Goal: Book appointment/travel/reservation

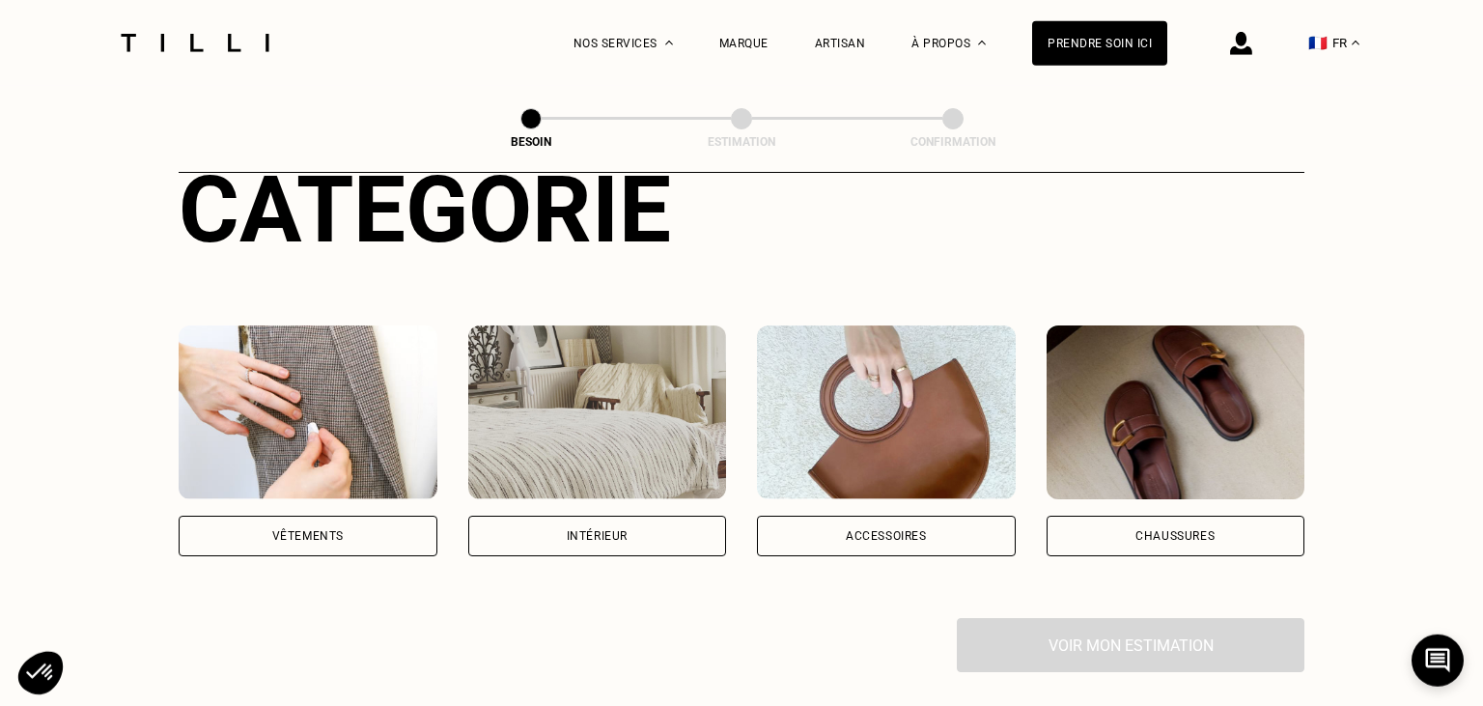
scroll to position [252, 0]
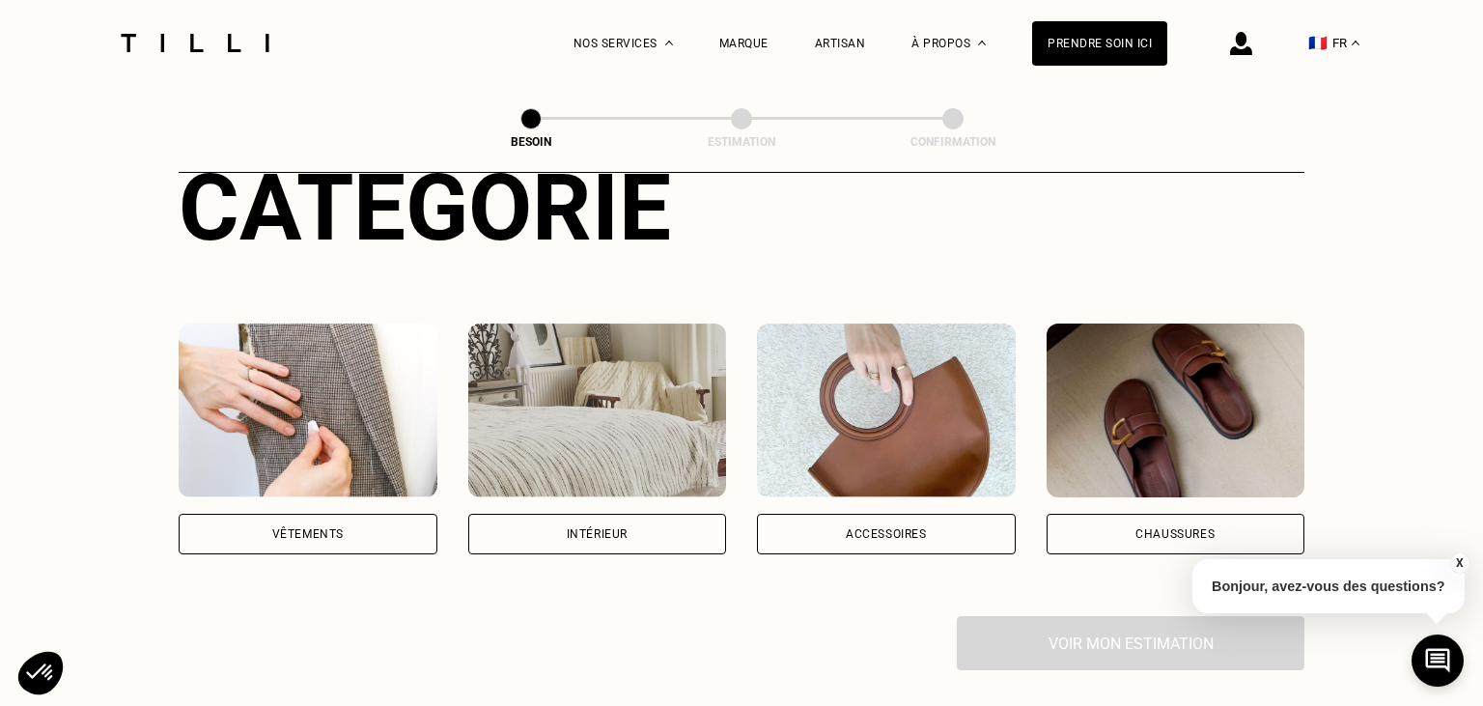
click at [608, 528] on div "Intérieur" at bounding box center [597, 534] width 61 height 12
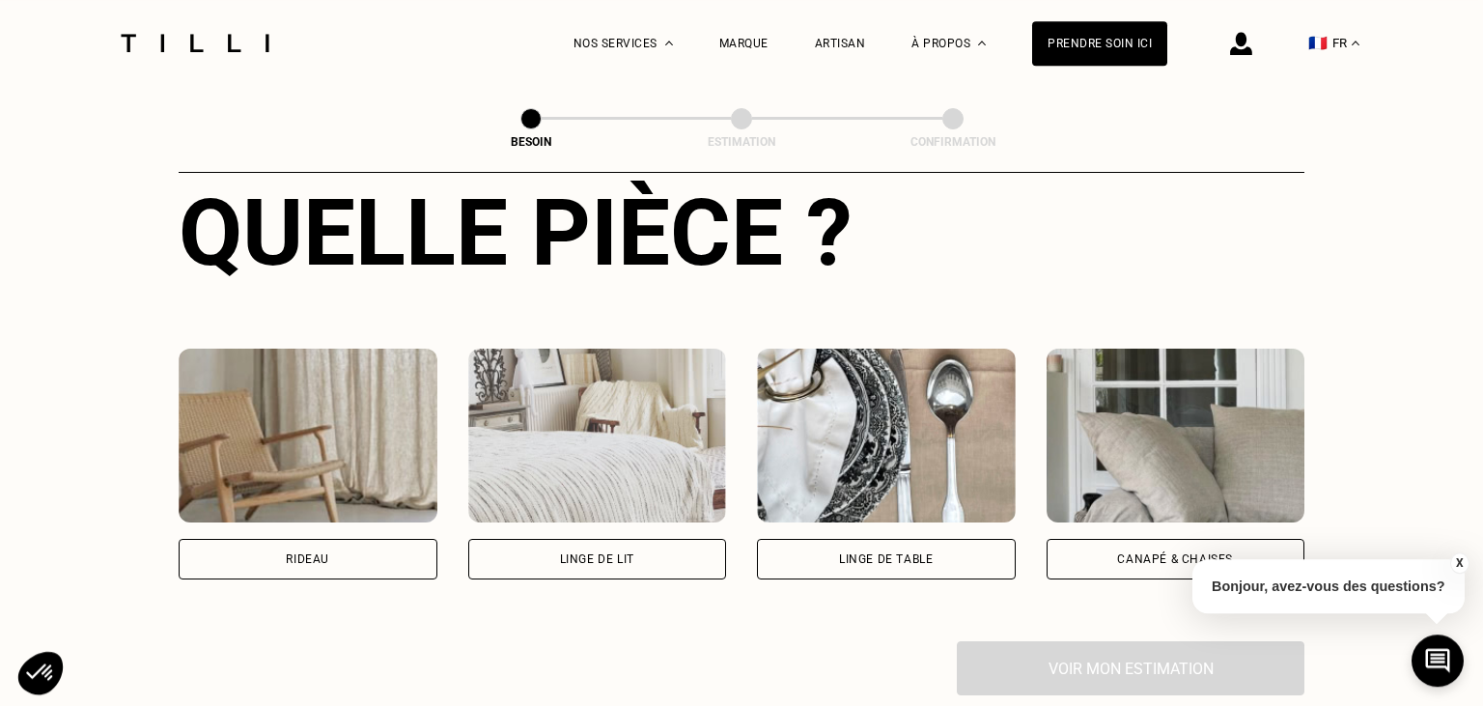
scroll to position [755, 0]
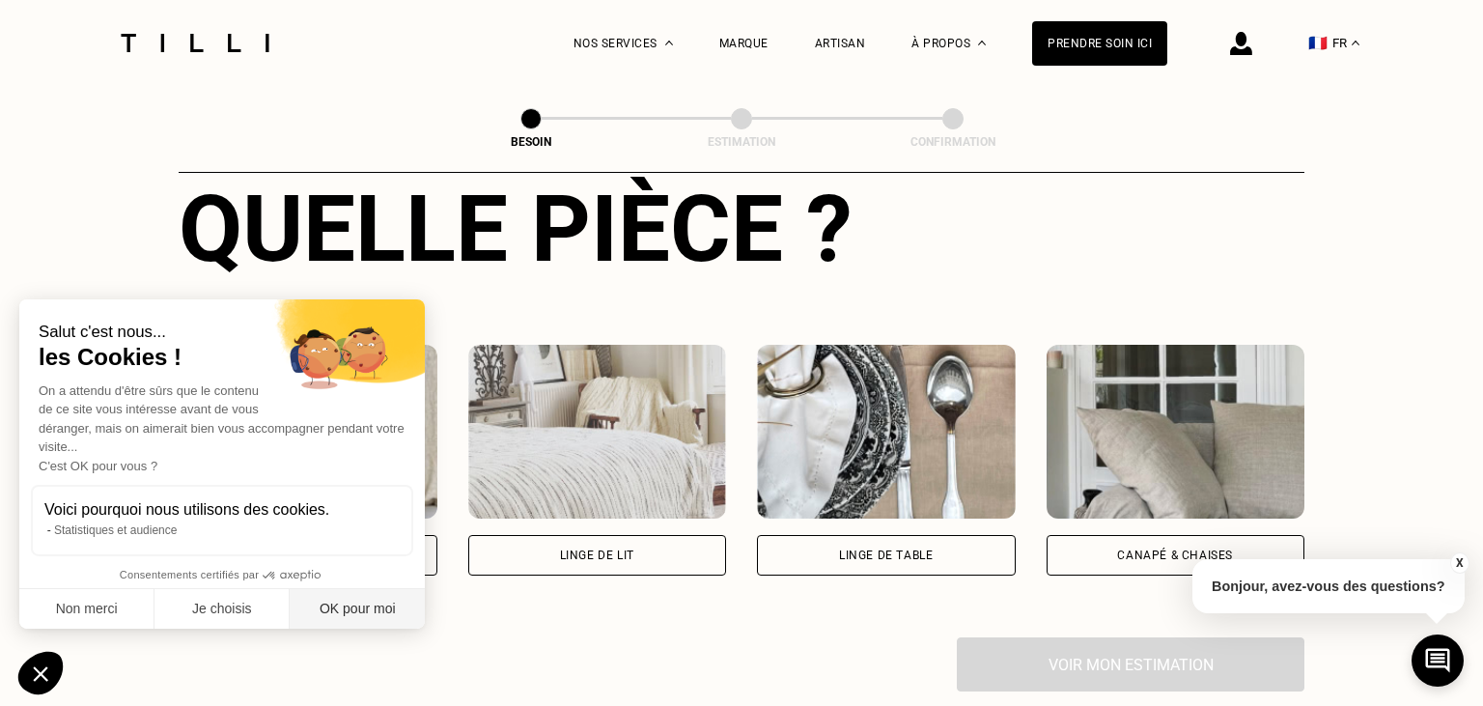
click at [347, 605] on button "OK pour moi" at bounding box center [357, 609] width 135 height 41
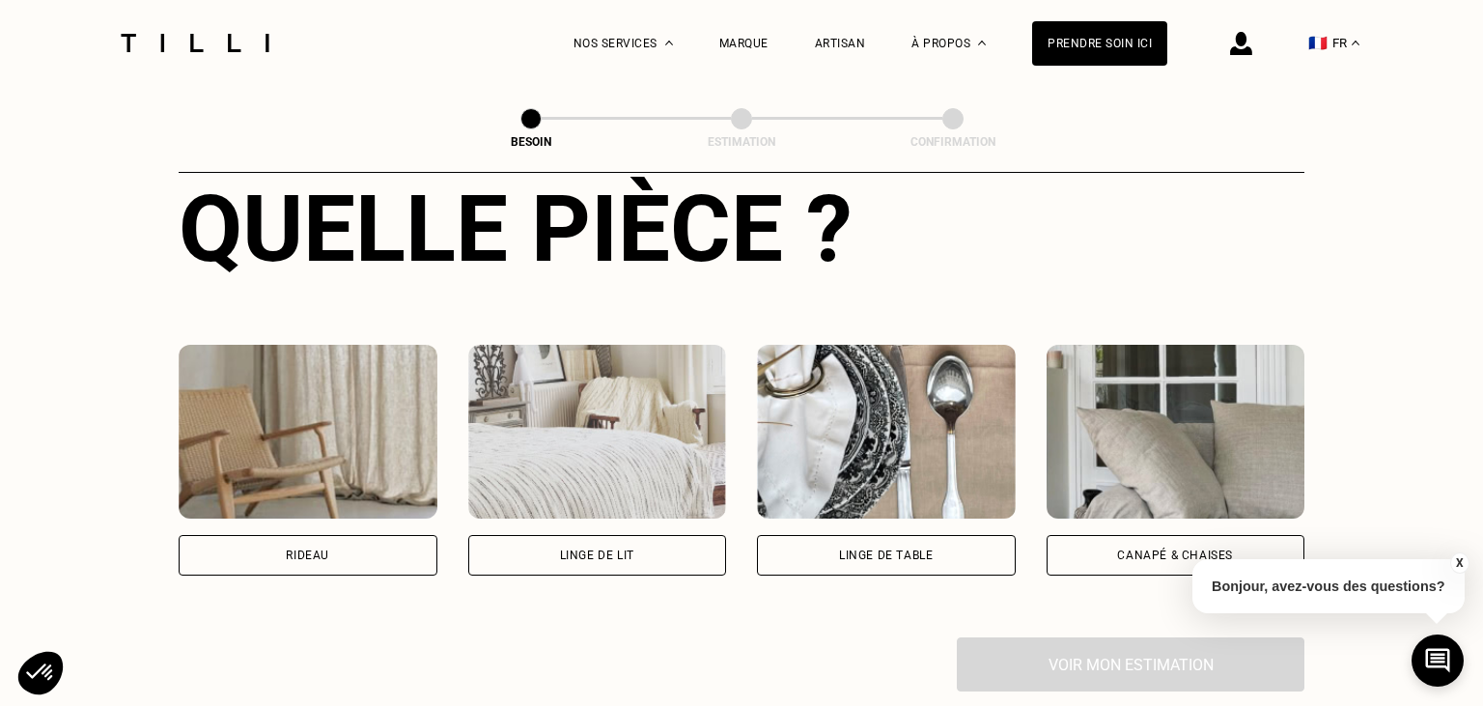
click at [348, 540] on div "Rideau" at bounding box center [308, 555] width 259 height 41
select select "FR"
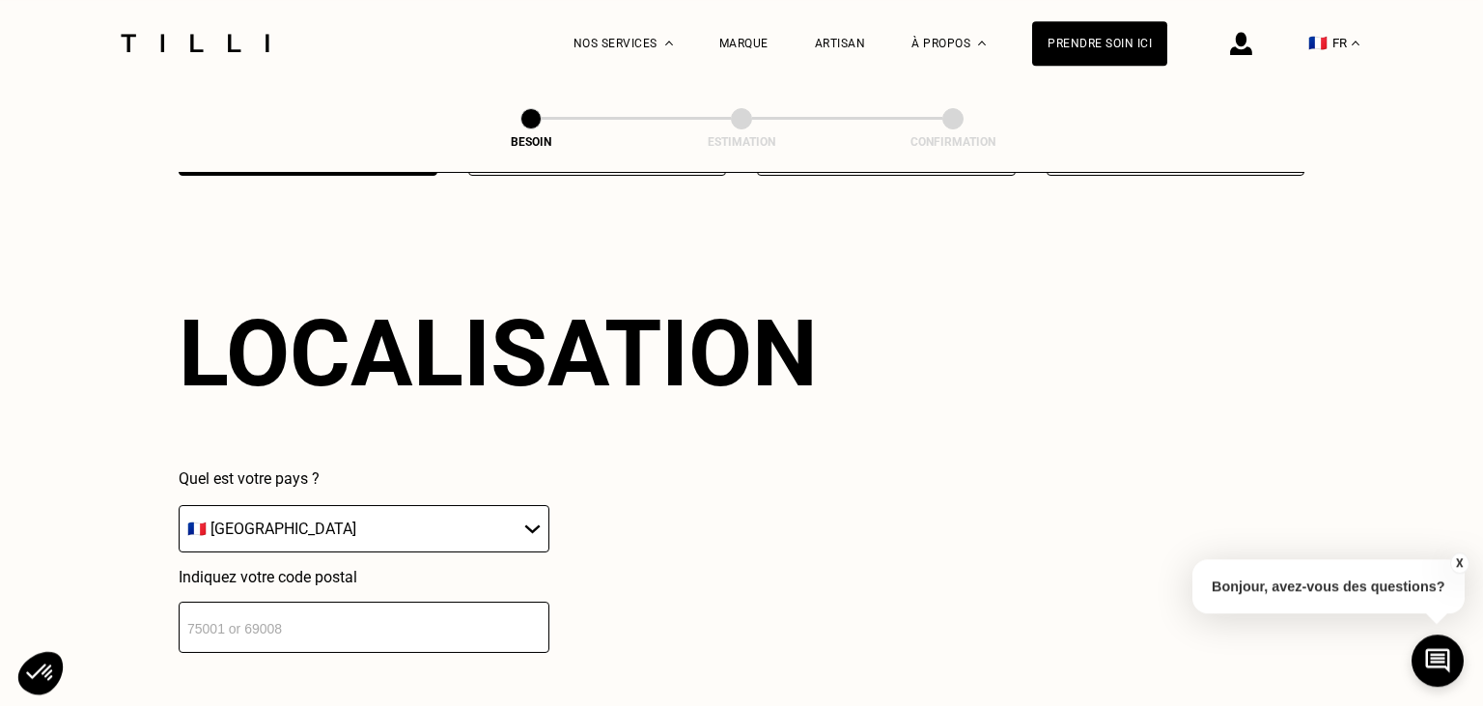
scroll to position [1156, 0]
click at [349, 607] on input "number" at bounding box center [364, 626] width 371 height 51
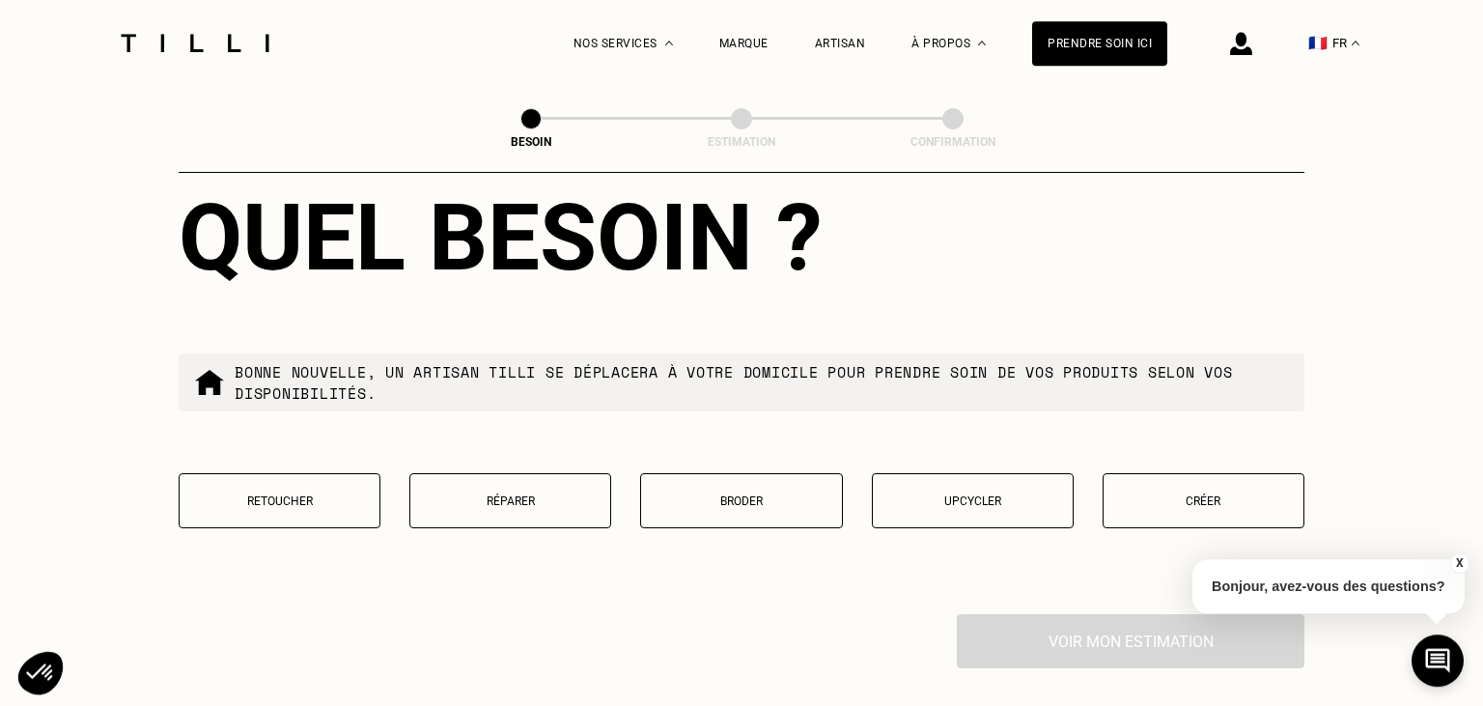
scroll to position [1764, 0]
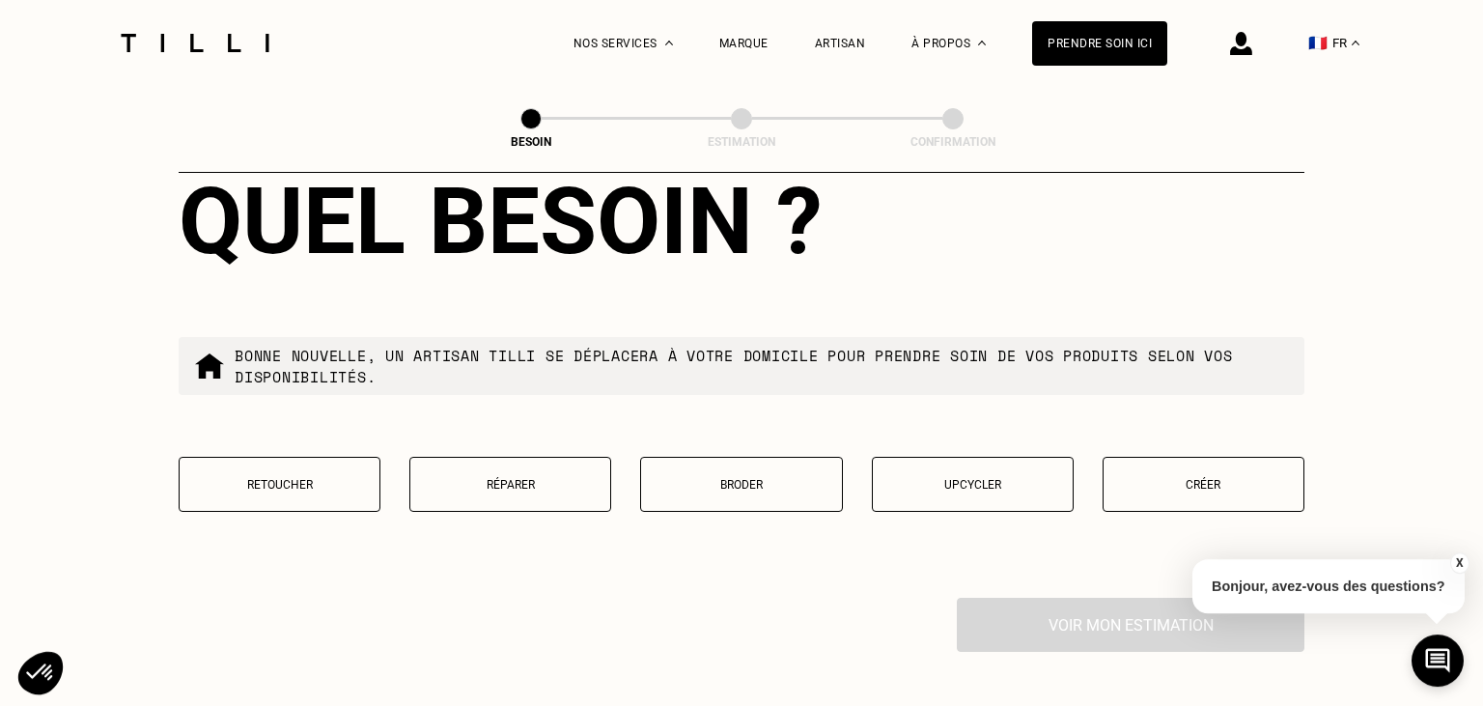
type input "75011"
click at [267, 479] on p "Retoucher" at bounding box center [279, 485] width 181 height 14
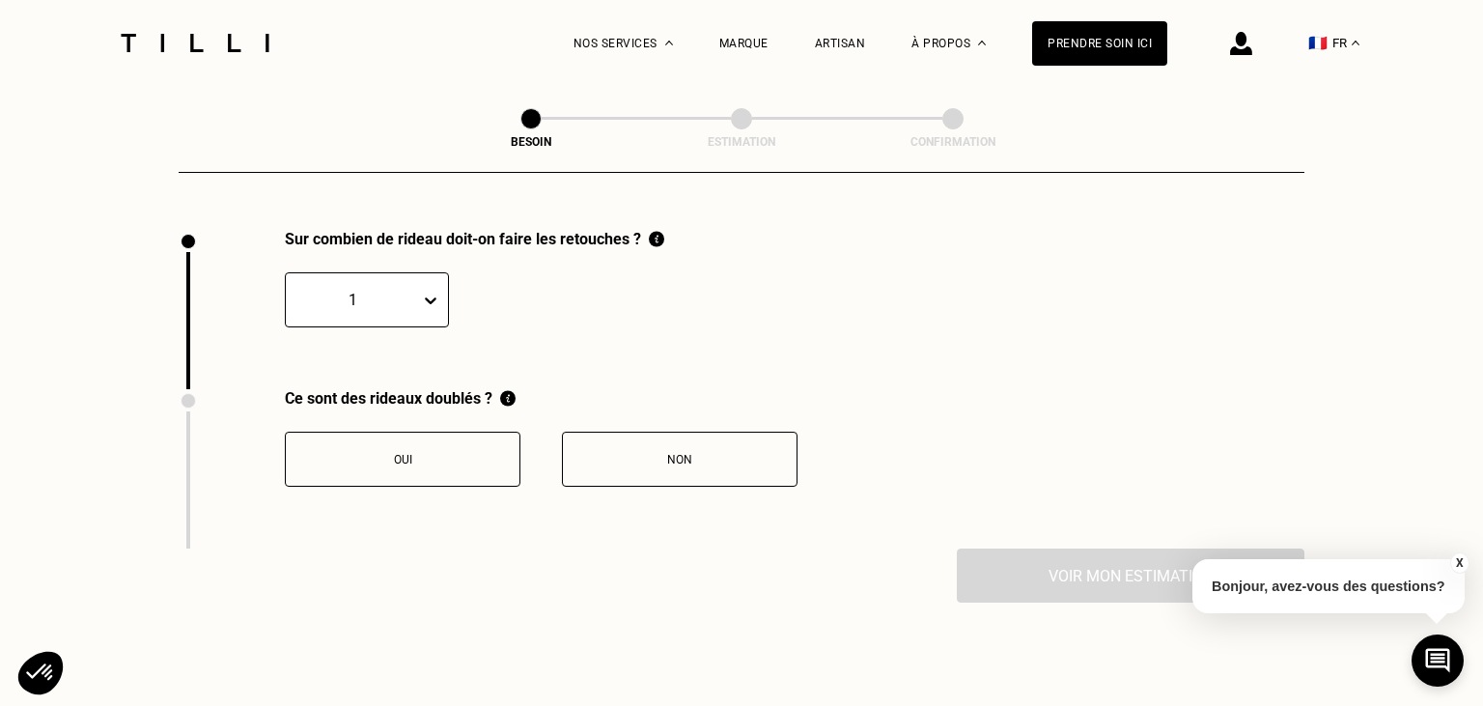
scroll to position [2133, 0]
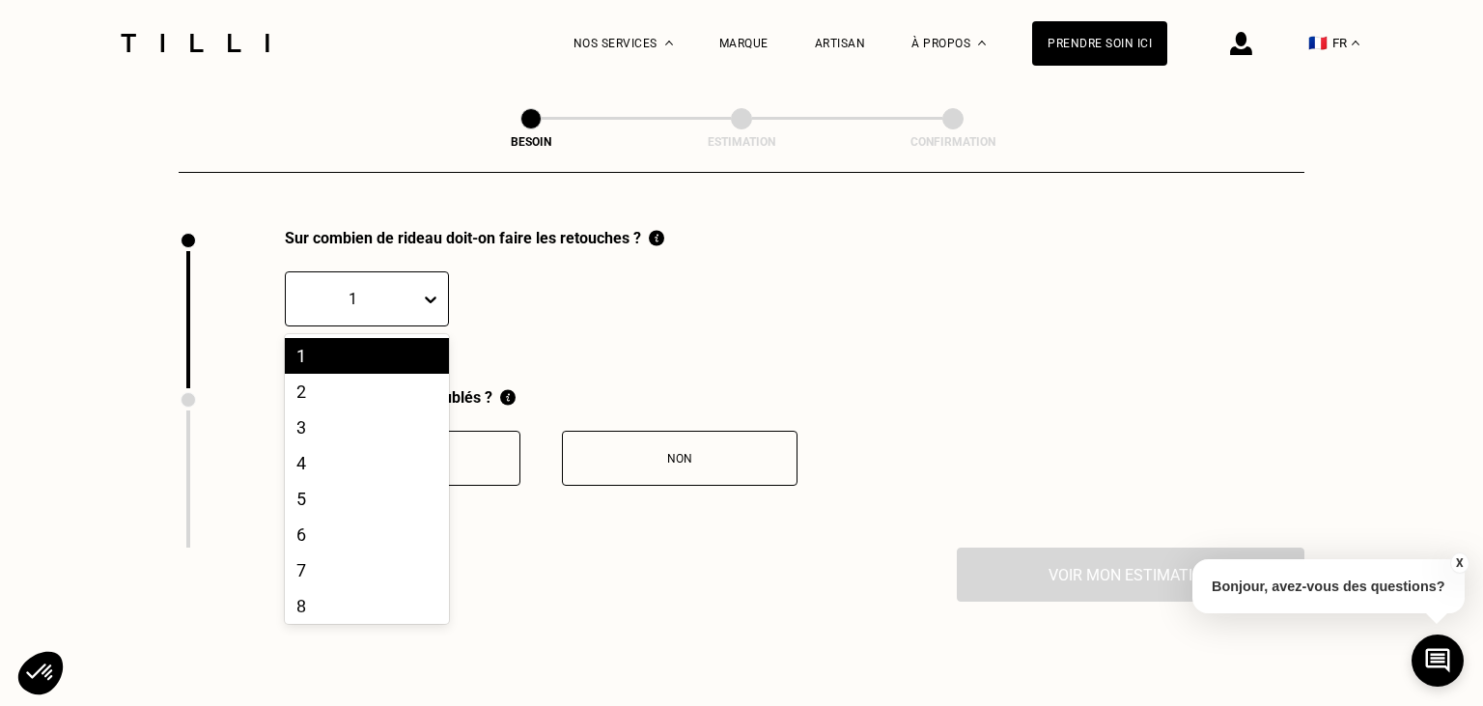
click at [420, 283] on span at bounding box center [420, 299] width 1 height 38
click at [330, 445] on div "4" at bounding box center [367, 463] width 164 height 36
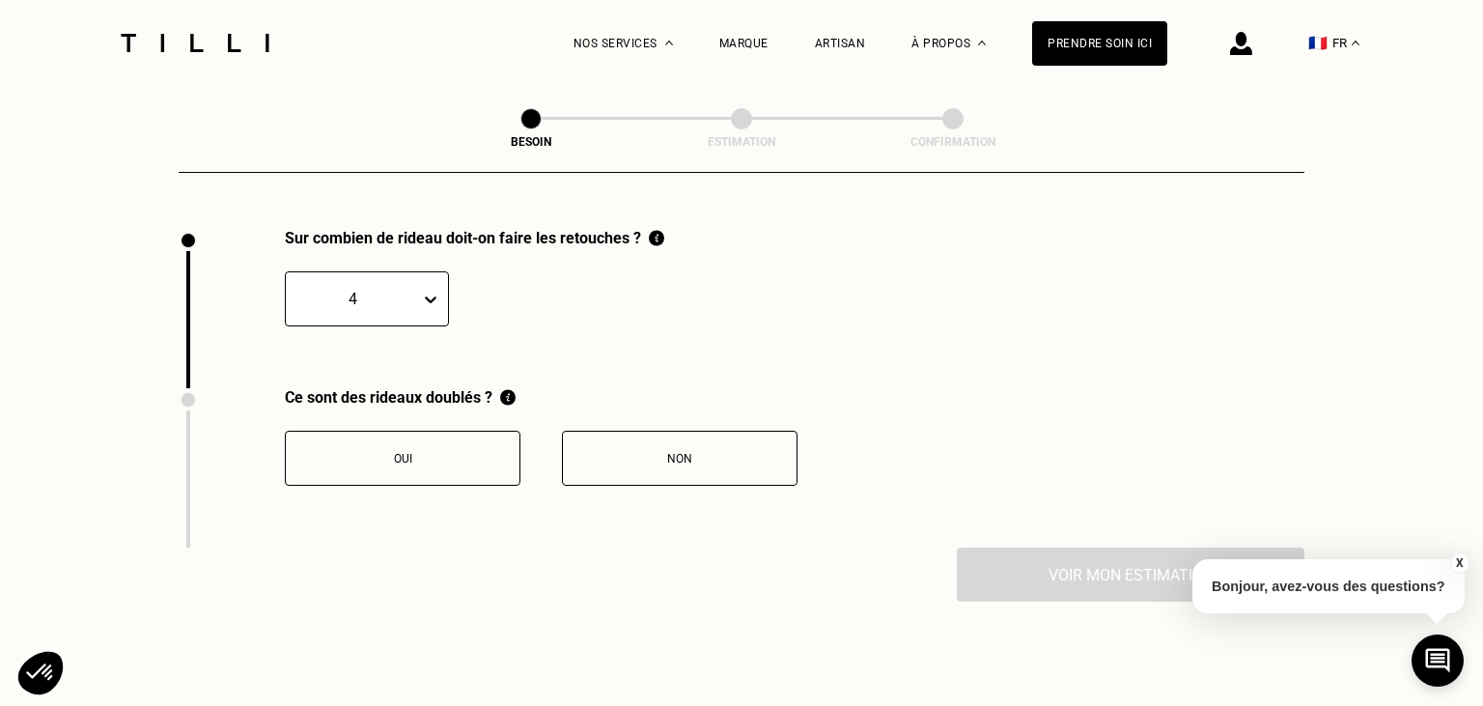
click at [647, 452] on div "Non" at bounding box center [680, 459] width 214 height 14
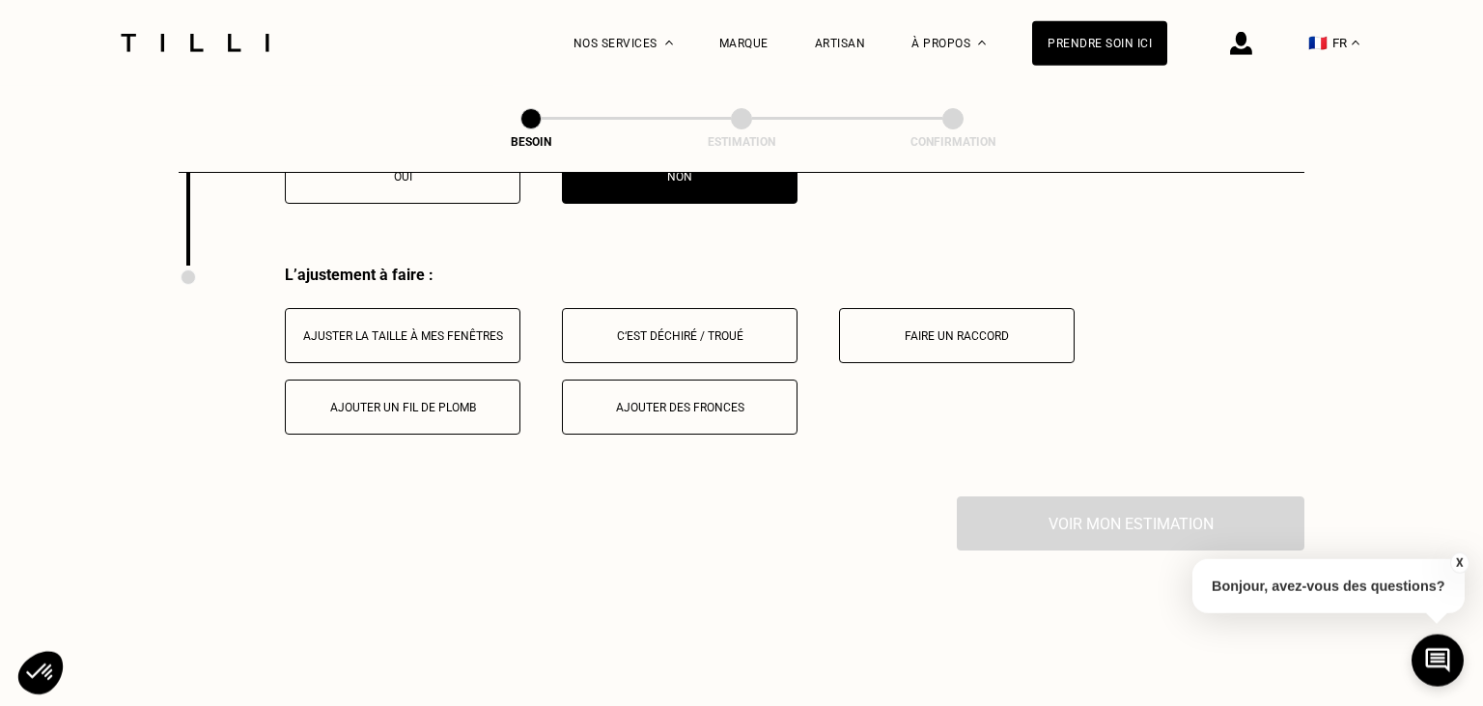
scroll to position [2414, 0]
click at [449, 330] on div "Ajuster la taille à mes fenêtres" at bounding box center [403, 337] width 214 height 14
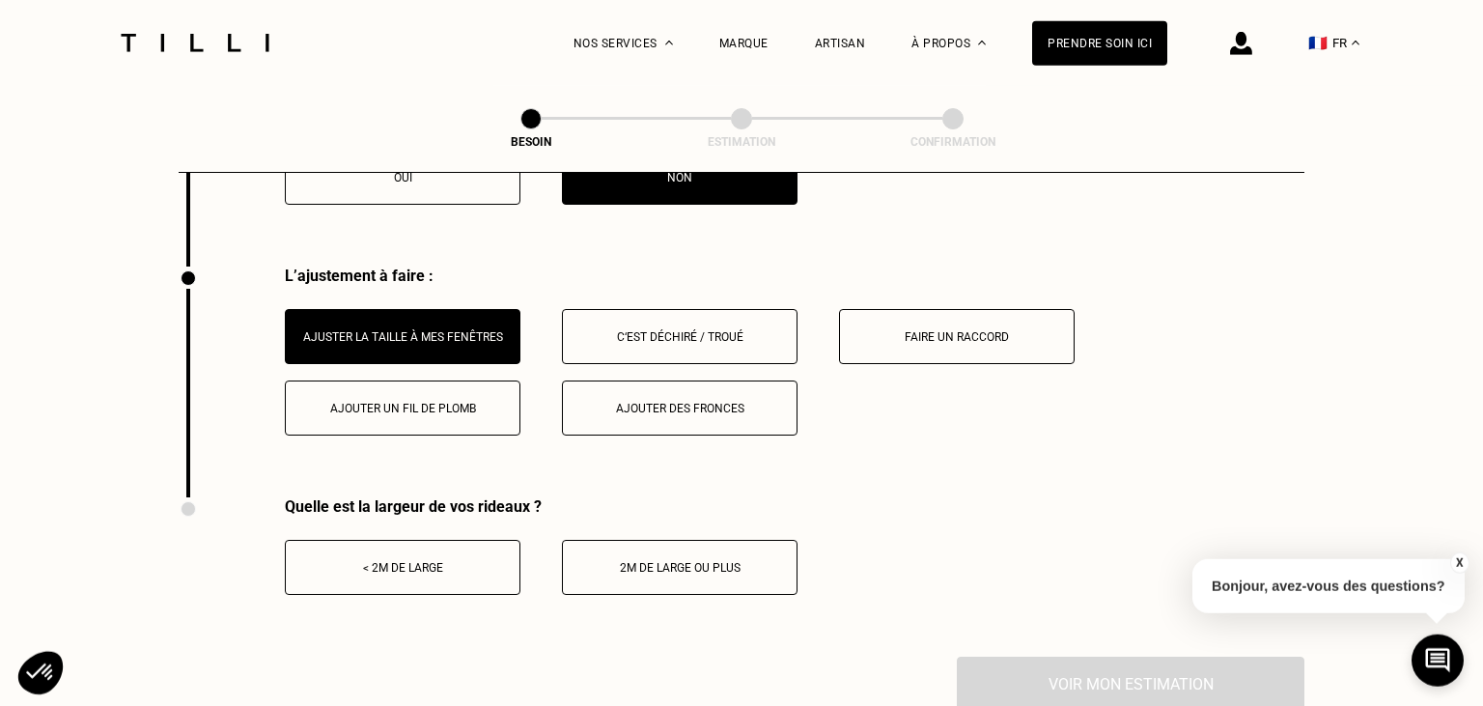
click at [404, 574] on button "< 2m de large" at bounding box center [403, 567] width 236 height 55
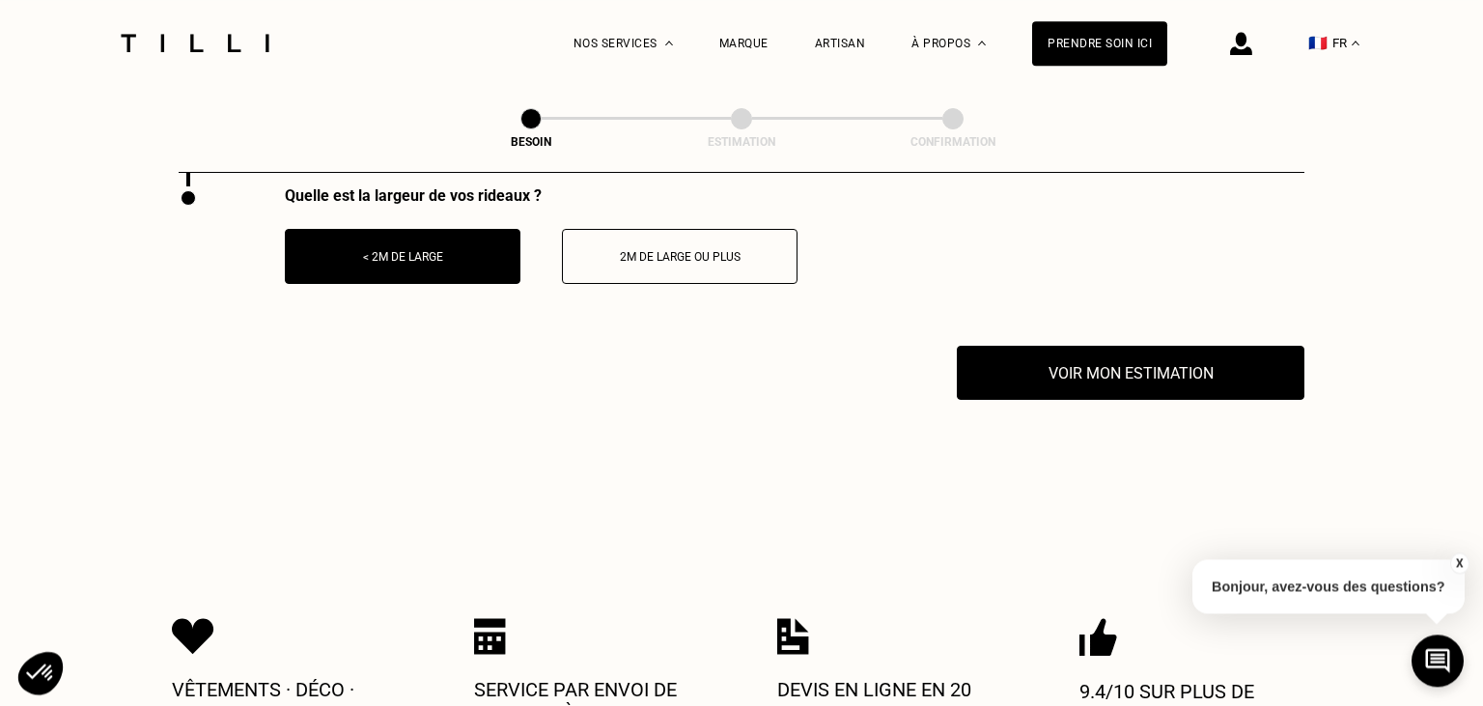
scroll to position [2771, 0]
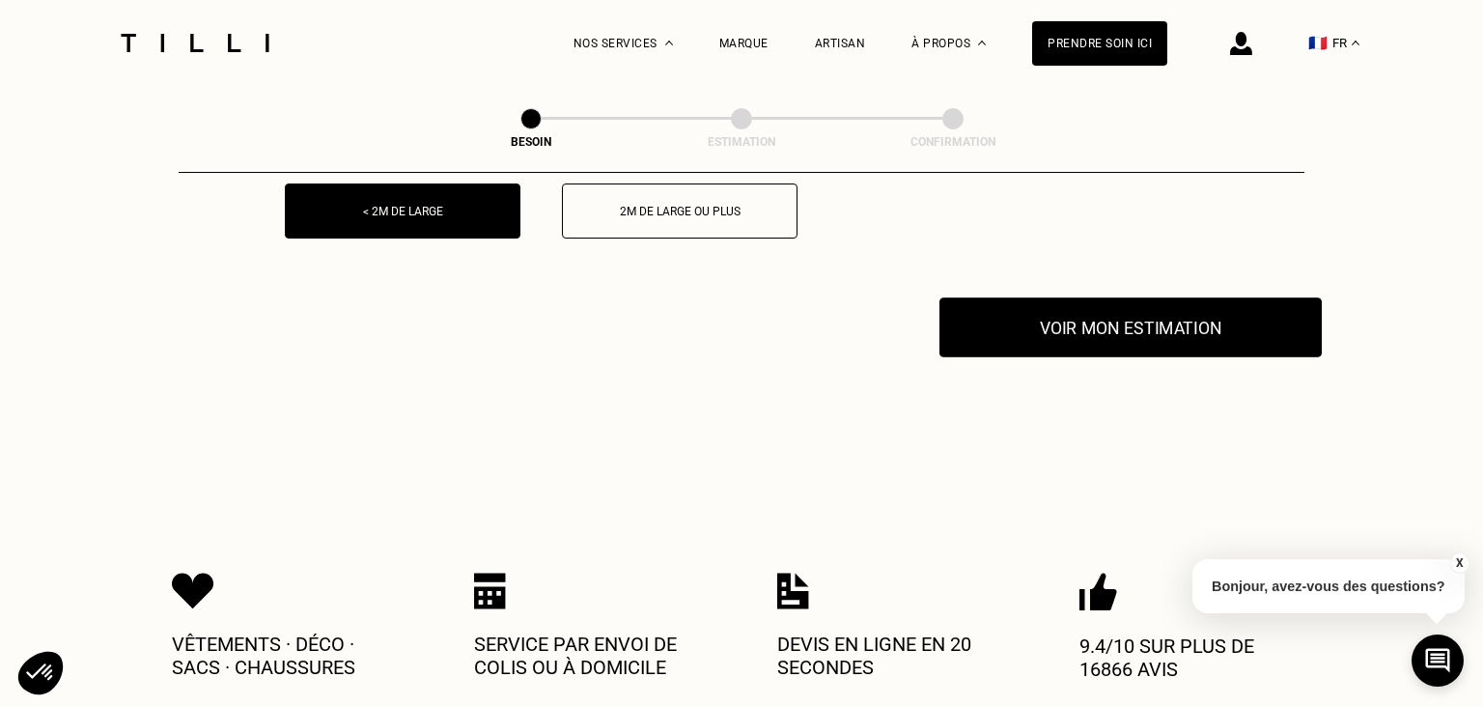
click at [1076, 321] on button "Voir mon estimation" at bounding box center [1131, 327] width 382 height 60
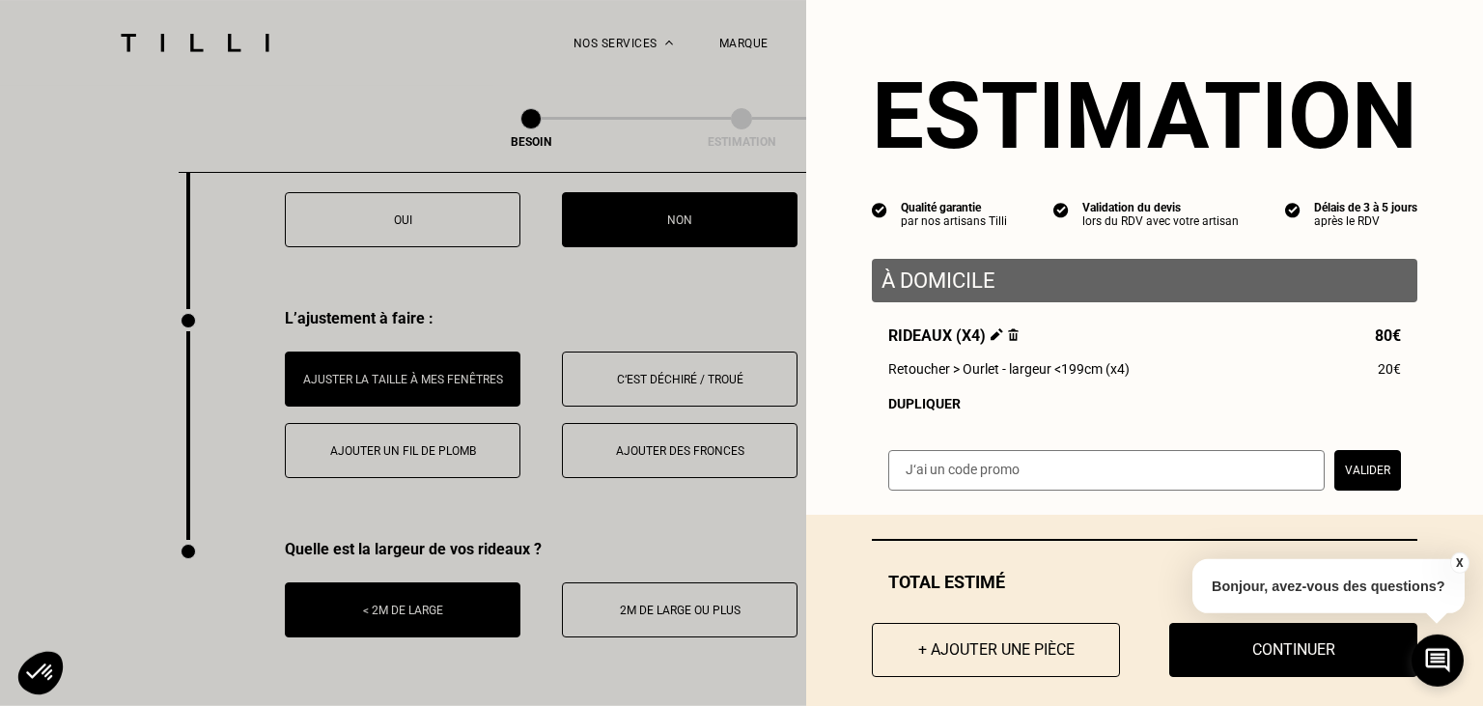
scroll to position [2373, 0]
